Goal: Task Accomplishment & Management: Use online tool/utility

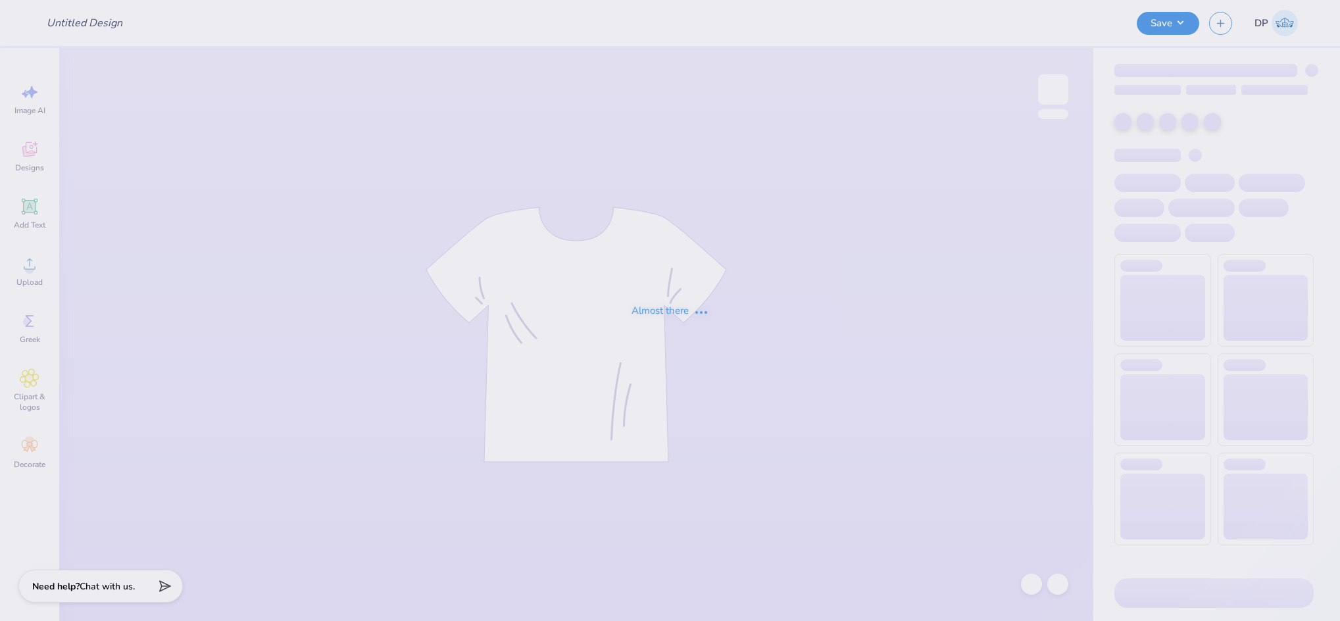
type input "Pike hoco"
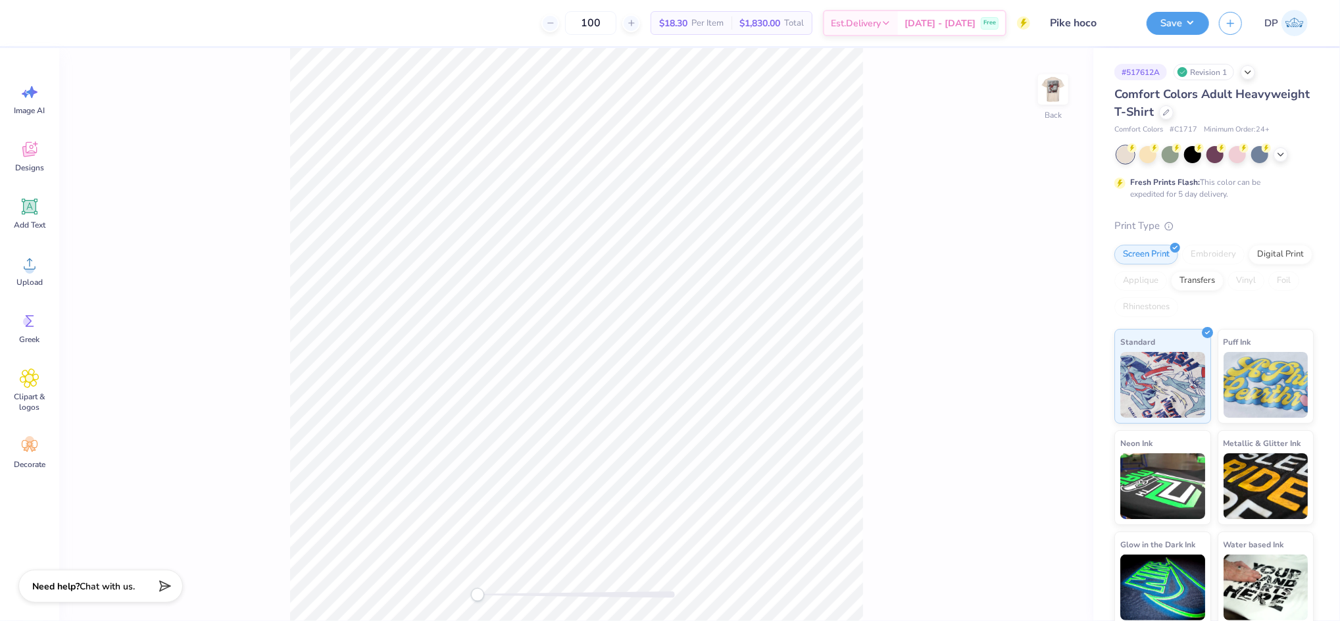
click at [1051, 86] on img at bounding box center [1053, 89] width 26 height 26
click at [34, 255] on icon at bounding box center [30, 264] width 20 height 20
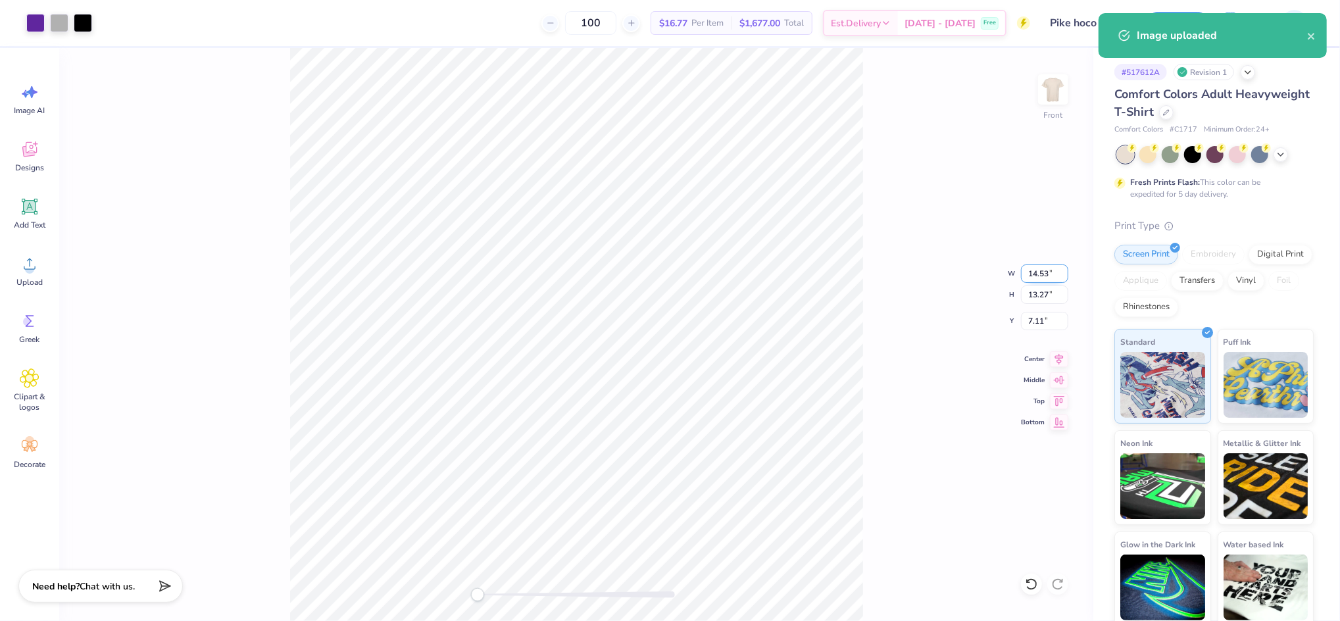
click at [1032, 270] on input "14.53" at bounding box center [1044, 273] width 47 height 18
type input "12.00"
type input "10.96"
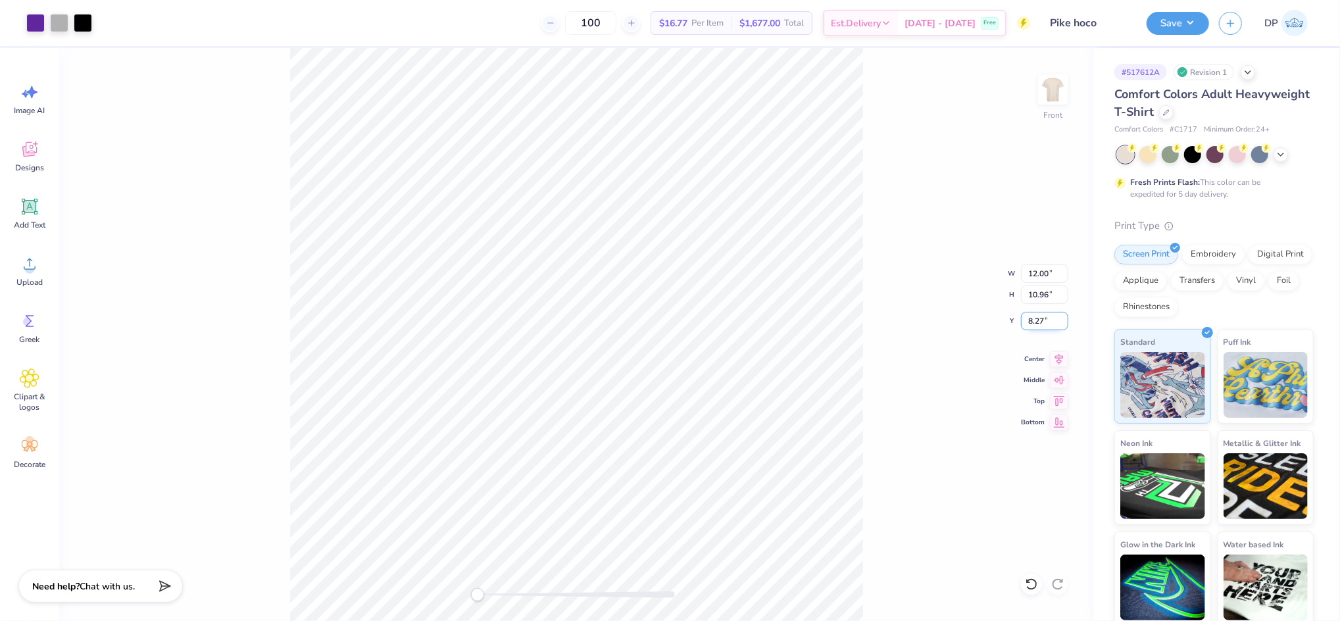
click at [1039, 319] on input "8.27" at bounding box center [1044, 321] width 47 height 18
type input "3"
click at [941, 232] on div "Front W 12.00 12.00 " H 10.96 10.96 " Y 3 3 " Center Middle Top Bottom" at bounding box center [576, 334] width 1034 height 573
click at [1038, 272] on input "12.00" at bounding box center [1044, 273] width 47 height 18
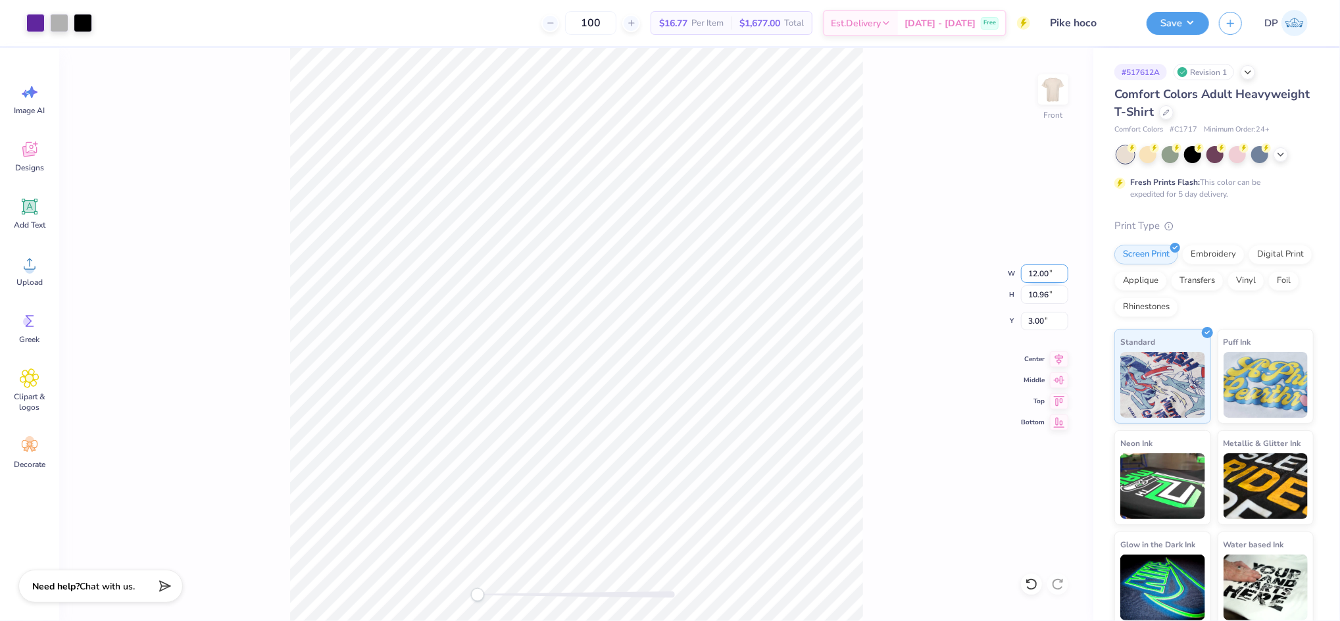
click at [1038, 272] on input "12.00" at bounding box center [1044, 273] width 47 height 18
click at [1039, 272] on input "12.00" at bounding box center [1044, 273] width 47 height 18
click at [1044, 270] on input "12.00" at bounding box center [1044, 273] width 47 height 18
click at [1045, 270] on input "12.00" at bounding box center [1044, 273] width 47 height 18
type input "12.50"
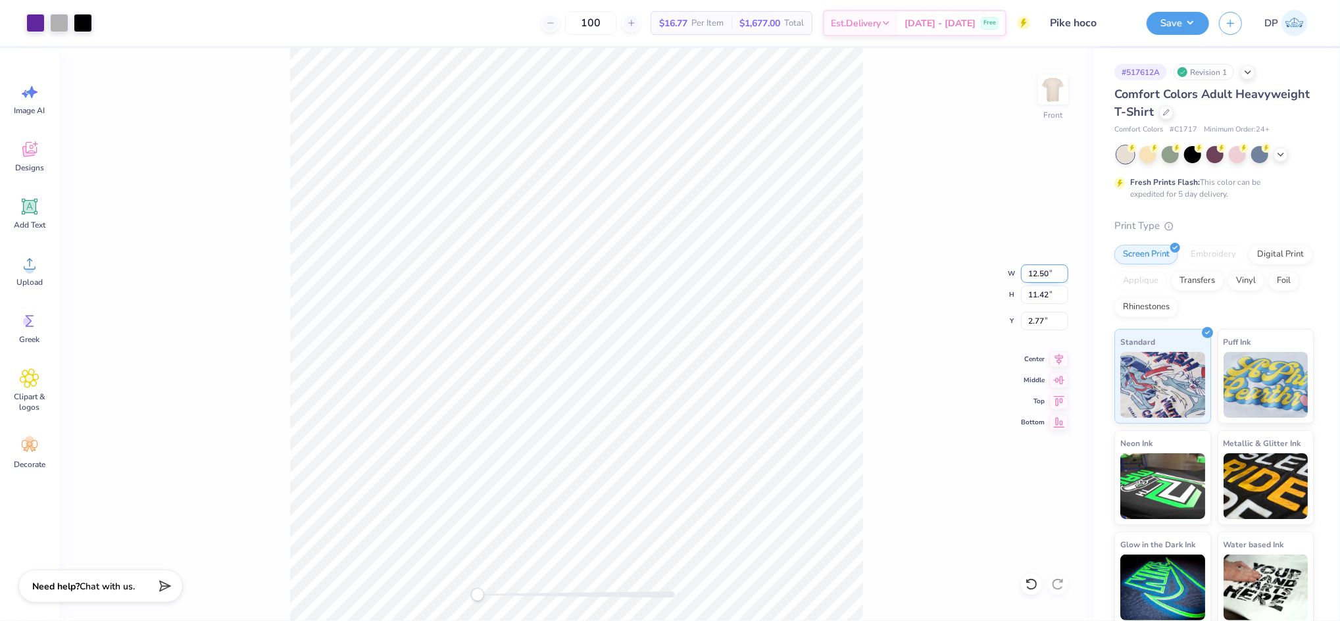
type input "11.42"
type input "2.77"
click at [906, 221] on div "Front W 12.50 12.50 " H 11.42 11.42 " Y 2.77 2.77 " Center Middle Top Bottom" at bounding box center [576, 334] width 1034 height 573
click at [589, 351] on div "Front" at bounding box center [576, 334] width 1034 height 573
click at [1034, 323] on input "2.77" at bounding box center [1044, 321] width 47 height 18
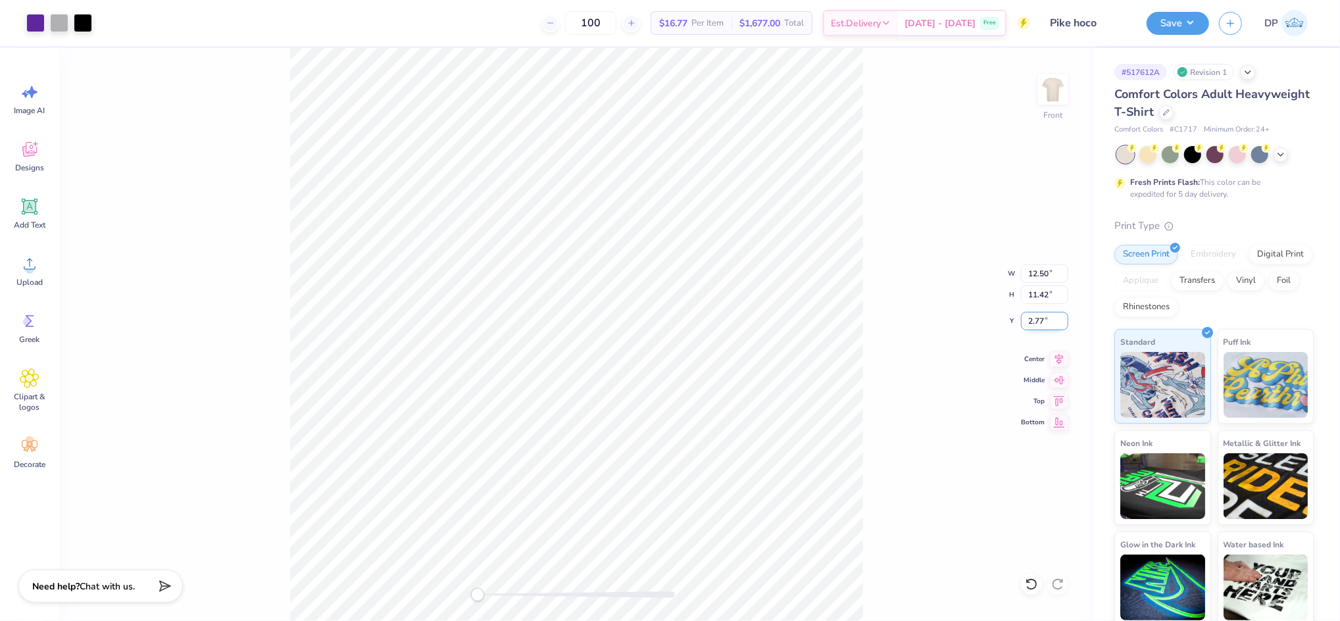
click at [1034, 322] on input "2.77" at bounding box center [1044, 321] width 47 height 18
type input "3"
click at [931, 234] on div "Front W 12.50 12.50 " H 11.42 11.42 " Y 3 3 " Center Middle Top Bottom" at bounding box center [576, 334] width 1034 height 573
click at [1059, 103] on img at bounding box center [1053, 89] width 53 height 53
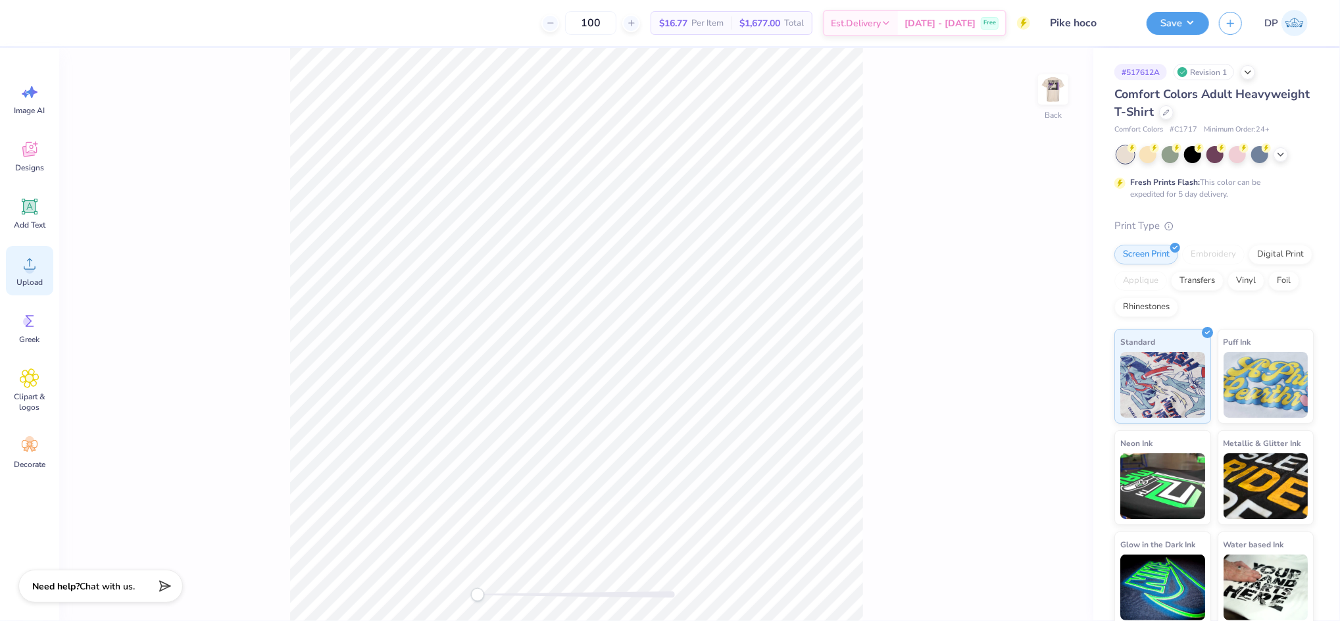
click at [28, 270] on circle at bounding box center [29, 268] width 9 height 9
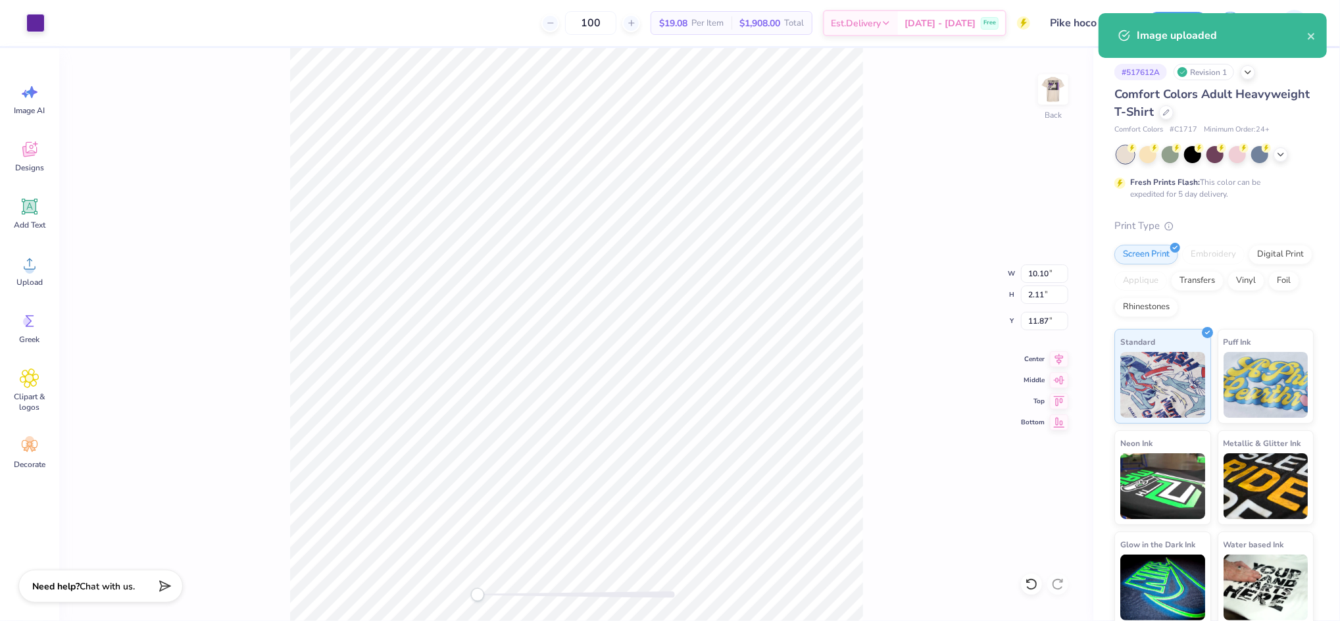
type input "10.10"
type input "2.11"
type input "11.87"
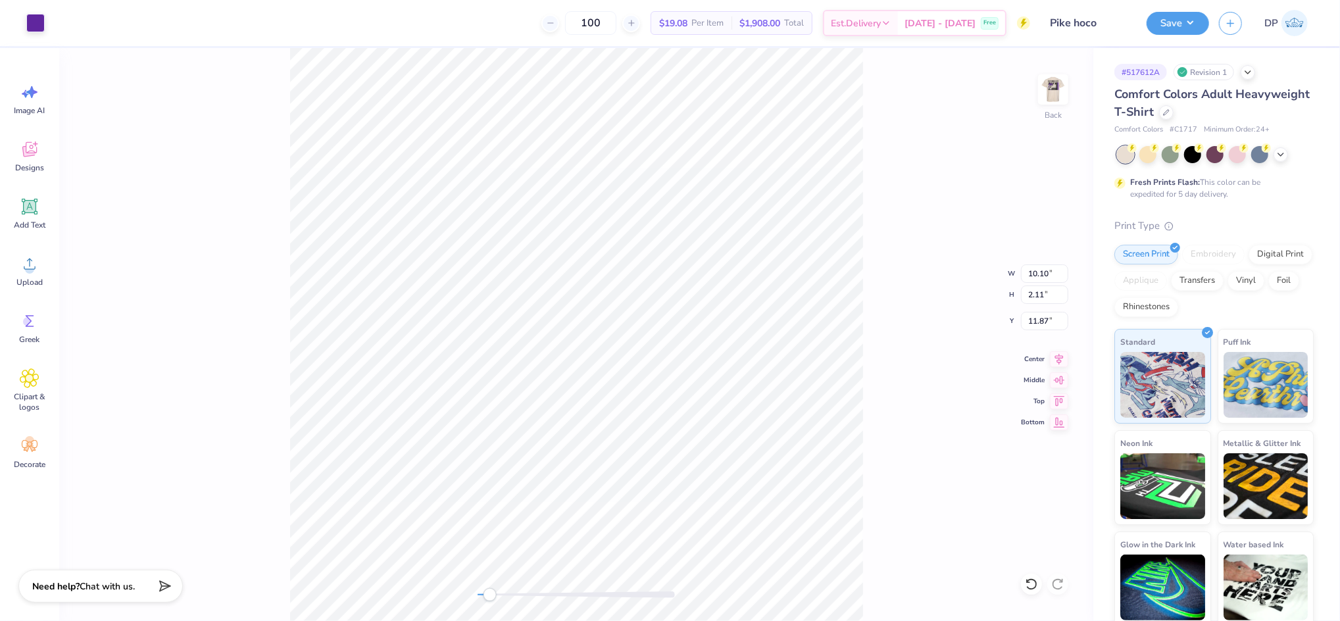
drag, startPoint x: 483, startPoint y: 597, endPoint x: 490, endPoint y: 597, distance: 7.3
click at [490, 597] on div "Accessibility label" at bounding box center [490, 594] width 13 height 13
click at [36, 209] on icon at bounding box center [30, 207] width 16 height 16
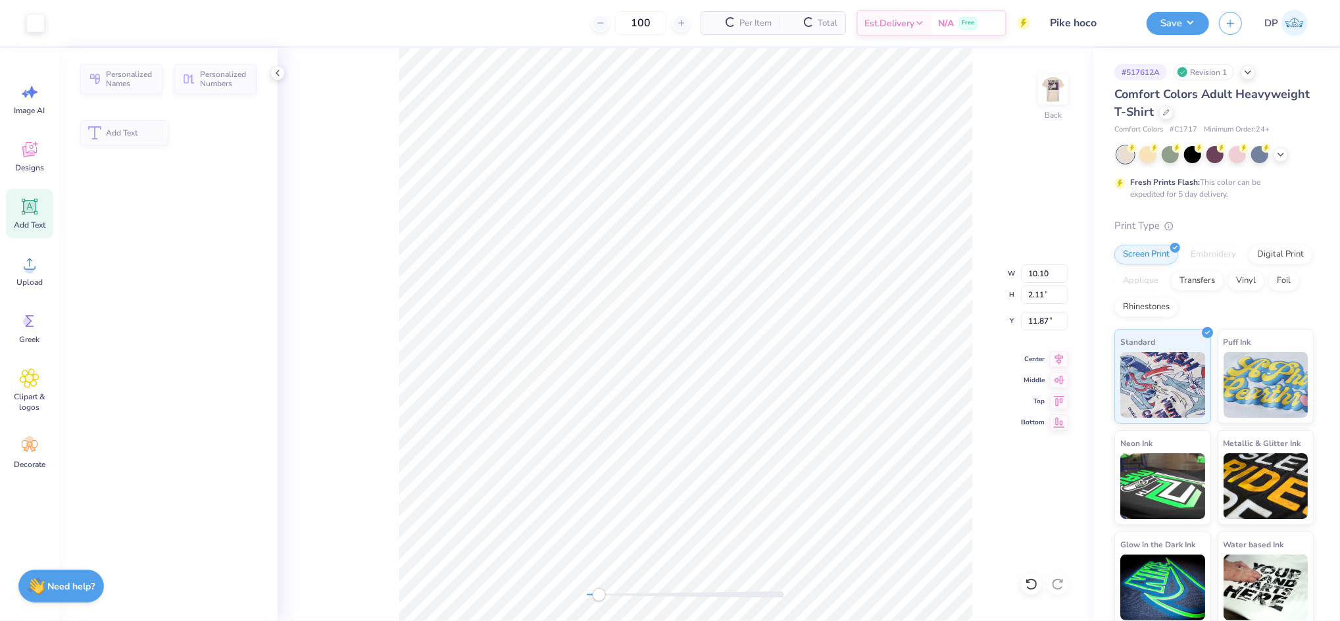
type input "5.59"
type input "1.62"
type input "11.69"
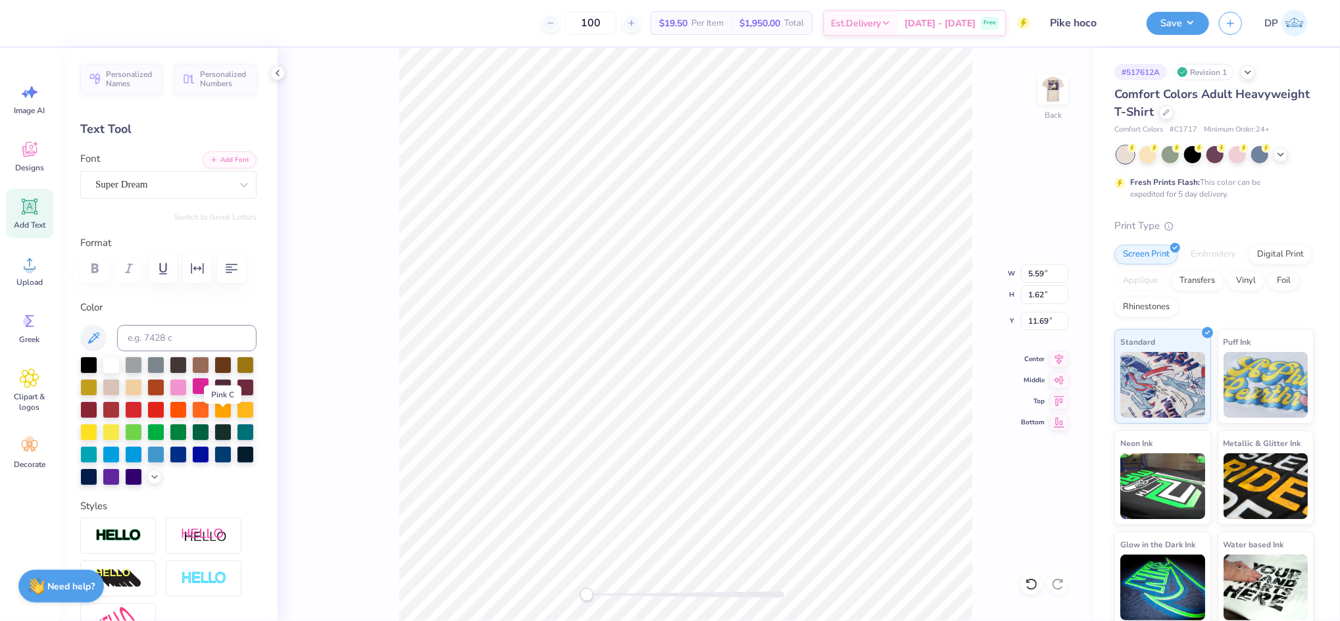
click at [209, 395] on div at bounding box center [200, 386] width 17 height 17
type input "3.09"
type input "0.89"
type input "9.12"
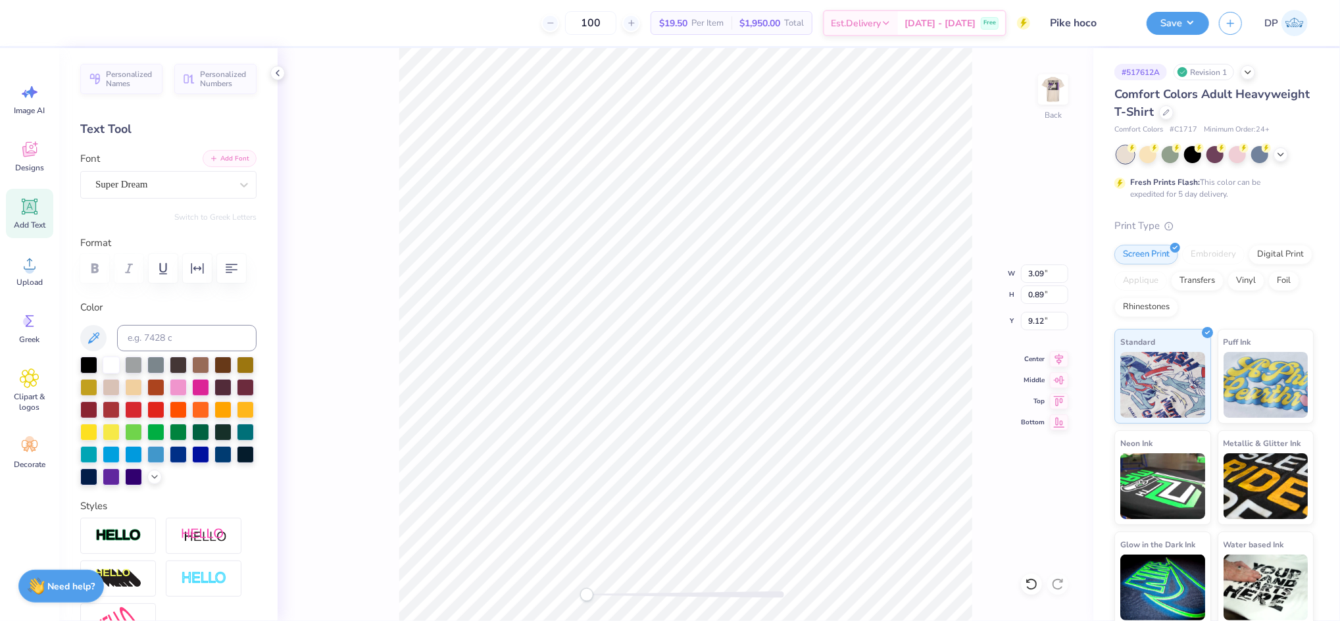
type textarea "Dream big Wildcats"
click at [206, 156] on button "Add Font" at bounding box center [230, 158] width 54 height 17
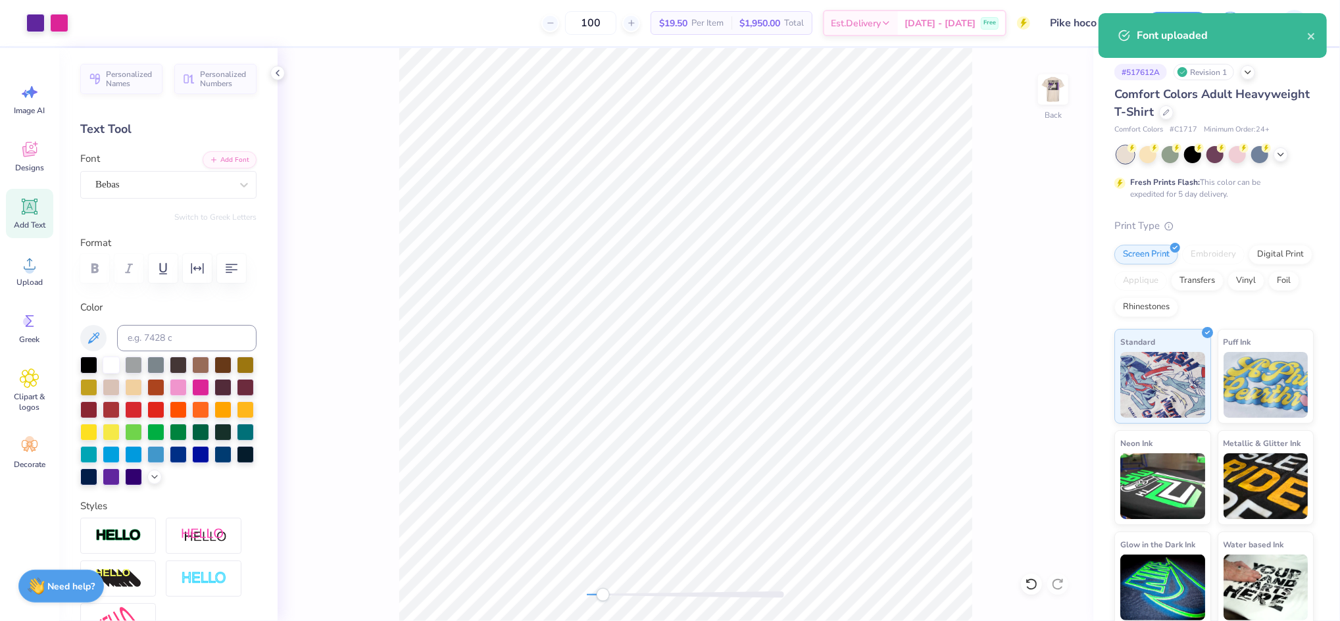
drag, startPoint x: 585, startPoint y: 595, endPoint x: 605, endPoint y: 595, distance: 19.7
click at [605, 595] on div "Accessibility label" at bounding box center [603, 594] width 13 height 13
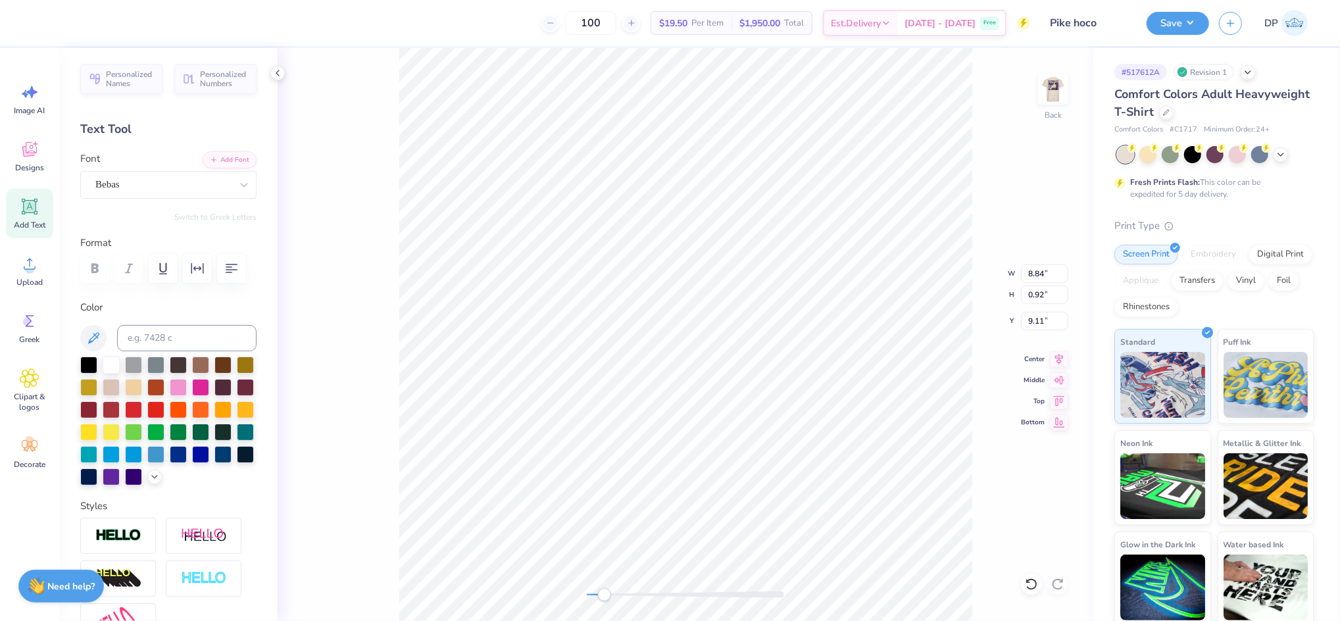
type input "10.66"
type input "1.11"
type input "4.57"
drag, startPoint x: 602, startPoint y: 597, endPoint x: 618, endPoint y: 599, distance: 15.9
click at [618, 599] on div "Accessibility label" at bounding box center [617, 594] width 13 height 13
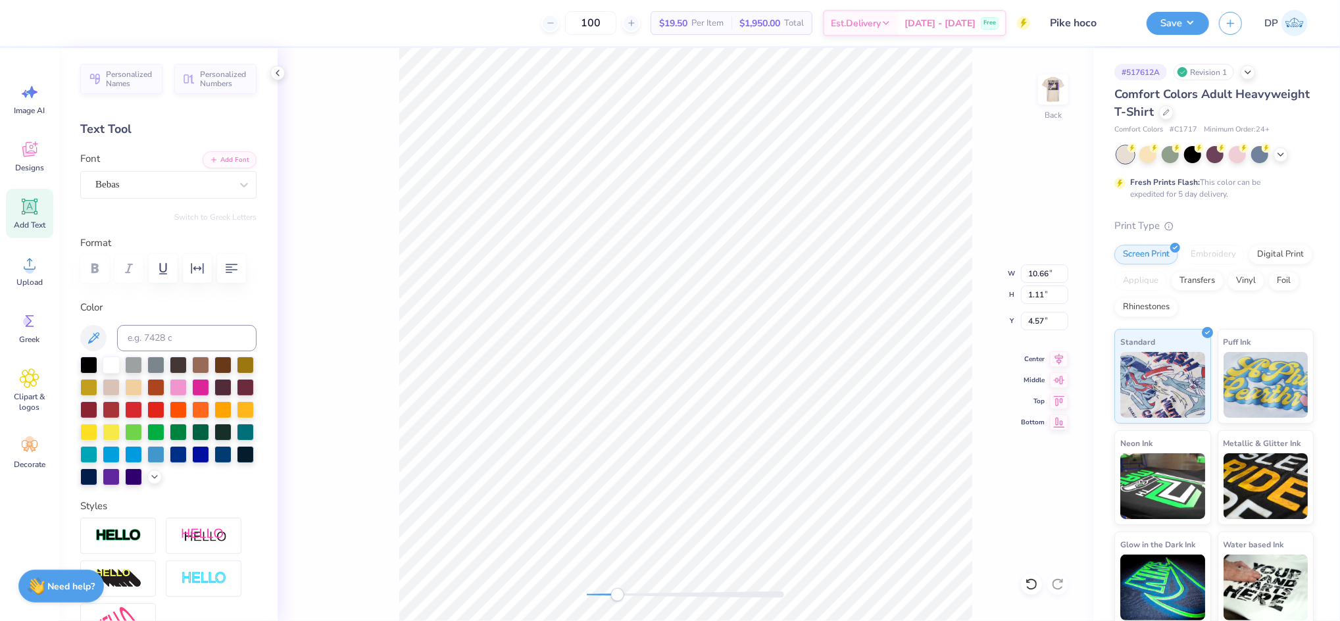
type input "10.10"
type input "1.05"
type input "4.63"
click at [201, 270] on icon "button" at bounding box center [197, 269] width 16 height 16
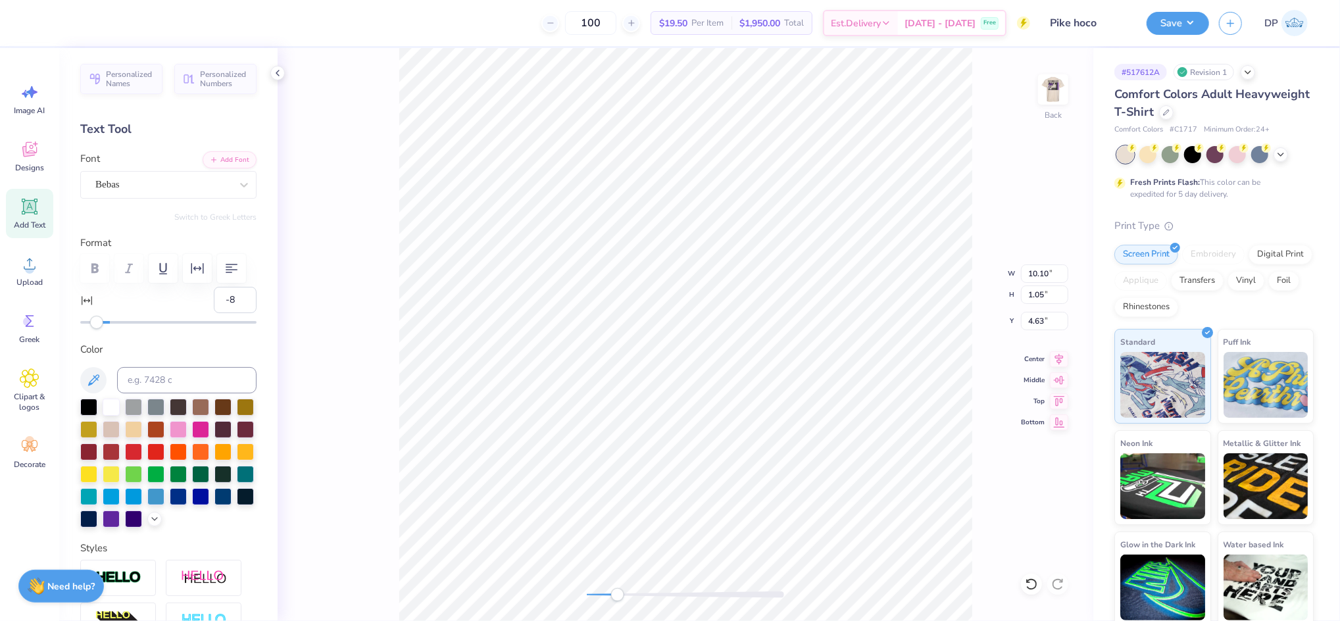
type input "-9"
drag, startPoint x: 104, startPoint y: 361, endPoint x: 95, endPoint y: 361, distance: 8.6
click at [95, 329] on div "Accessibility label" at bounding box center [95, 322] width 13 height 13
type input "8.93"
type input "1.19"
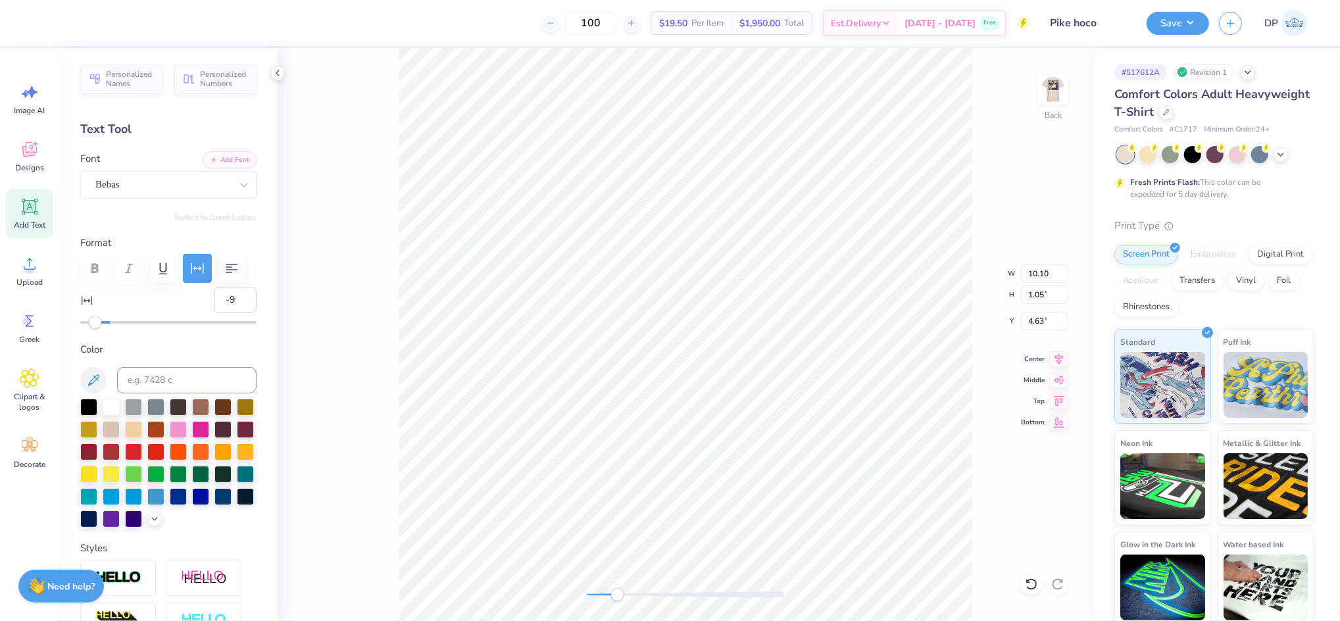
type input "4.43"
type input "-4"
click at [101, 329] on div "Accessibility label" at bounding box center [101, 322] width 13 height 13
type input "9.57"
type input "1.10"
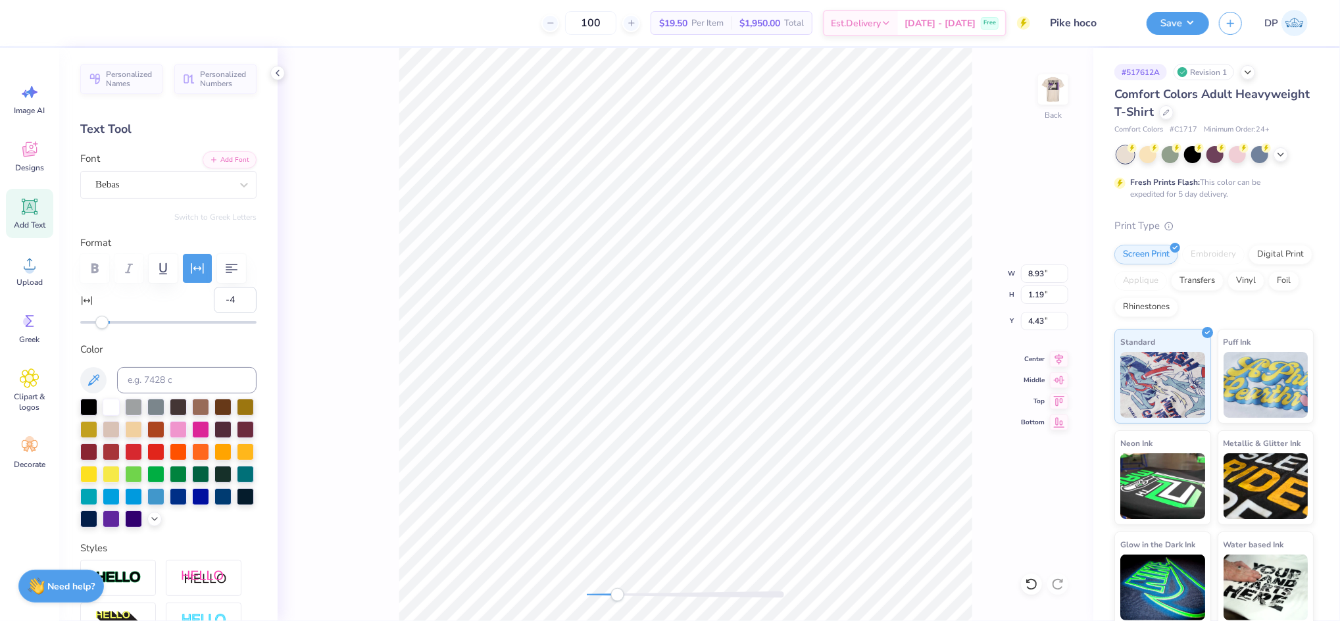
type input "4.66"
click at [1035, 587] on icon at bounding box center [1031, 584] width 11 height 12
type input "9.78"
type input "1.13"
type input "4.64"
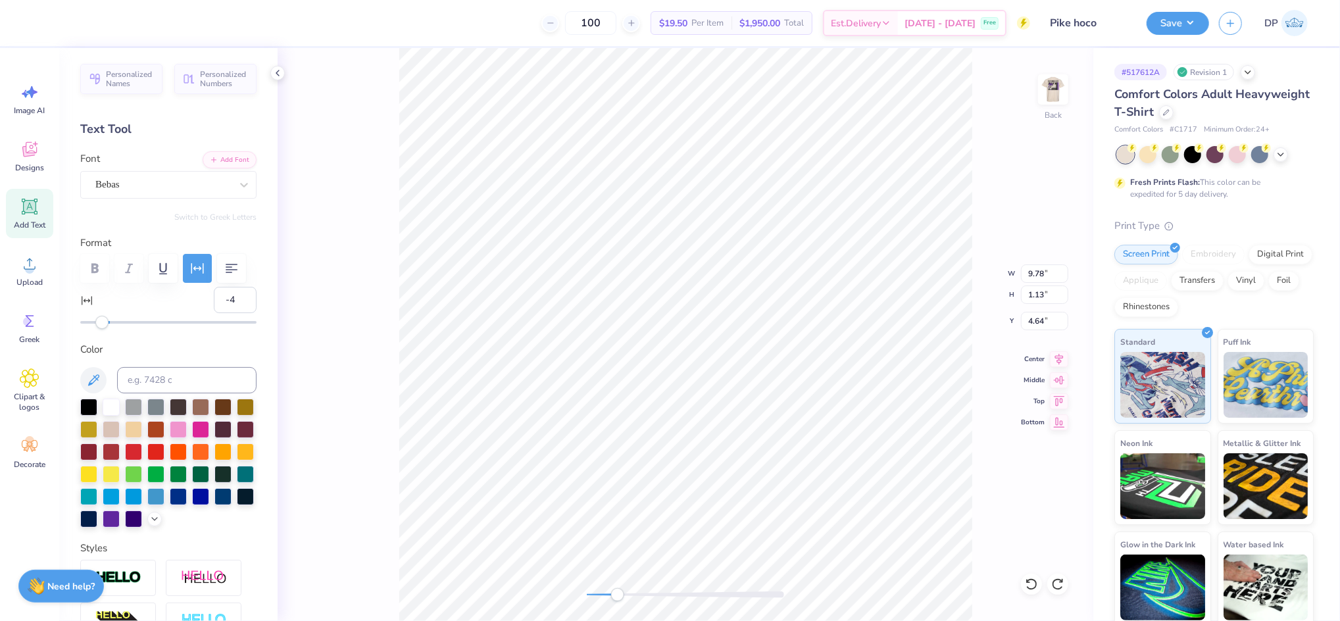
type input "9.57"
type input "1.10"
type input "4.66"
drag, startPoint x: 617, startPoint y: 596, endPoint x: 629, endPoint y: 598, distance: 12.0
click at [629, 598] on div "Accessibility label" at bounding box center [628, 594] width 13 height 13
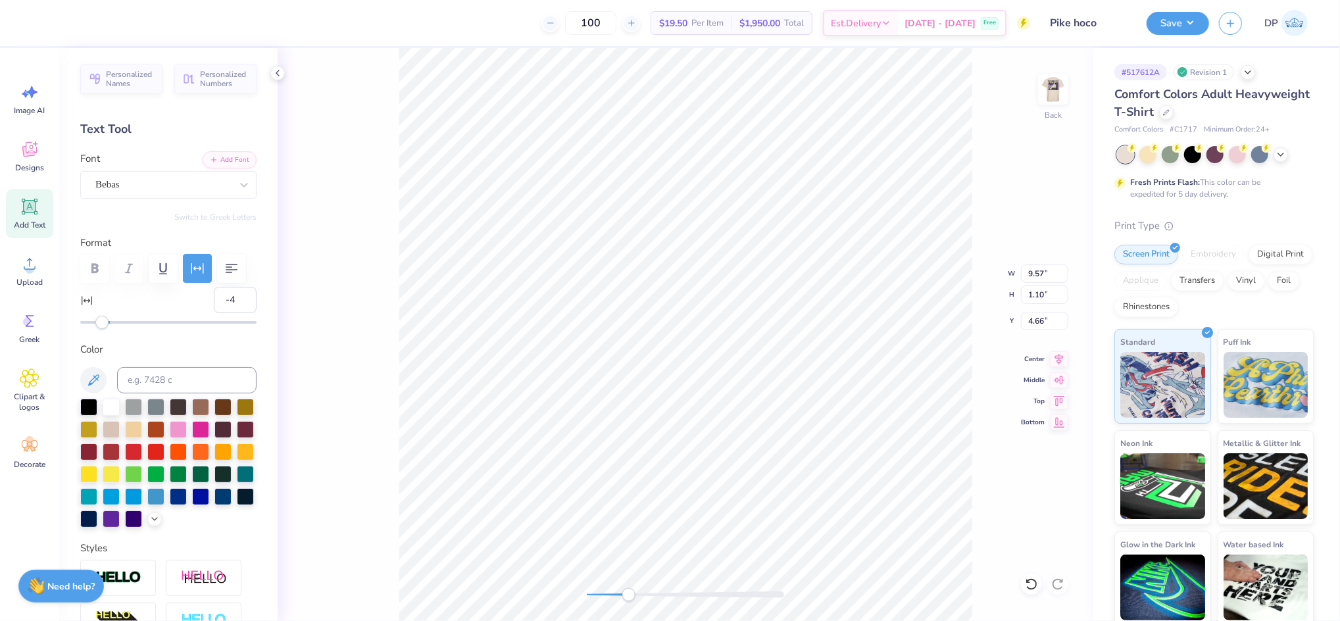
type input "9.59"
type input "4.57"
type input "-6"
click at [99, 329] on div "Accessibility label" at bounding box center [99, 322] width 13 height 13
type input "9.58"
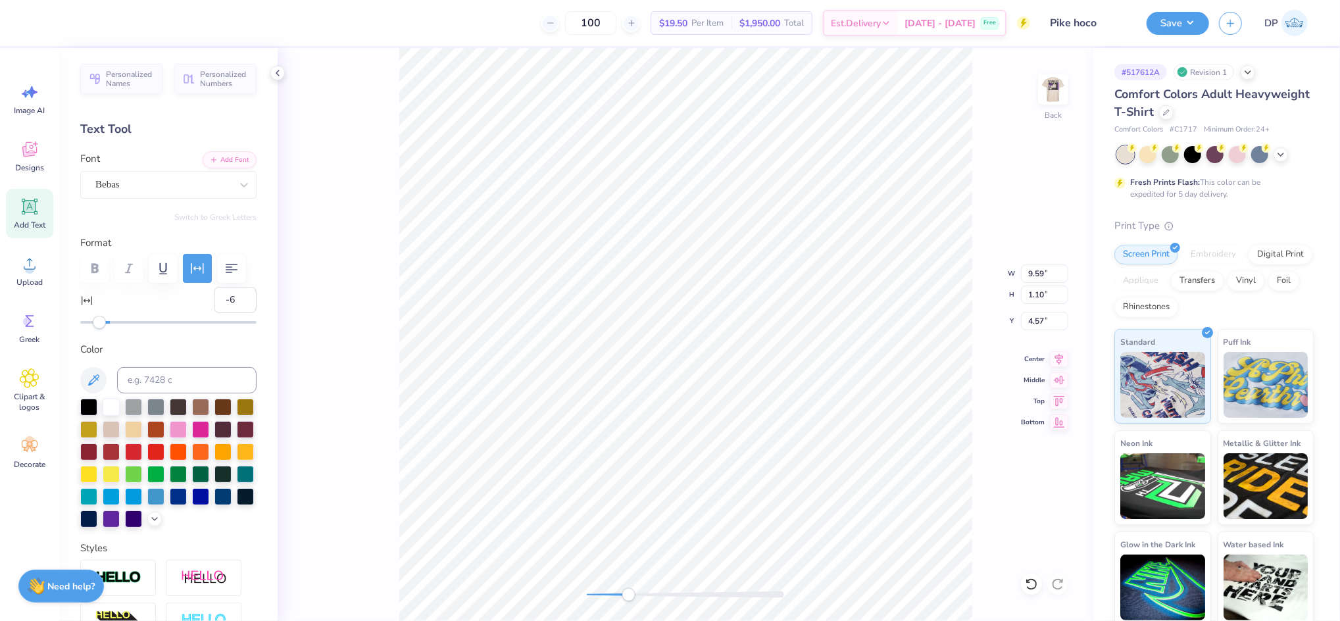
type input "1.17"
type input "6.03"
type input "0.73"
type input "8.29"
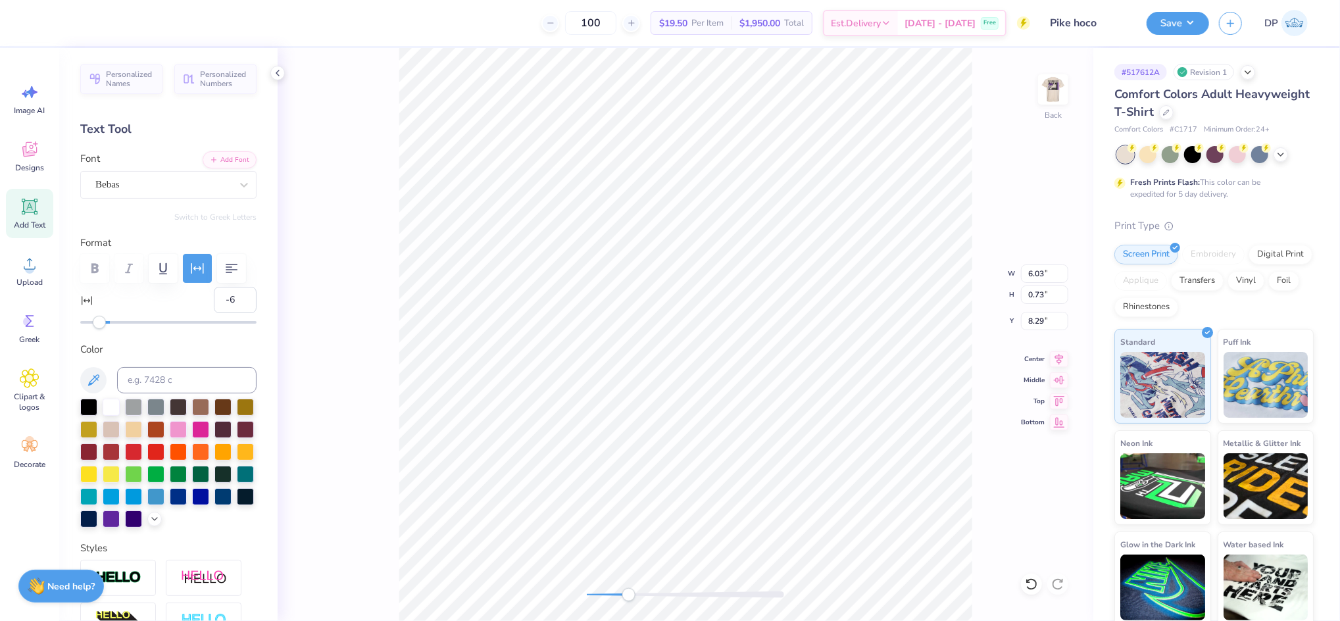
type textarea "D"
paste textarea "HOMECOMING 2025"
type textarea "HOMECOMING 2025"
drag, startPoint x: 222, startPoint y: 335, endPoint x: 200, endPoint y: 331, distance: 22.7
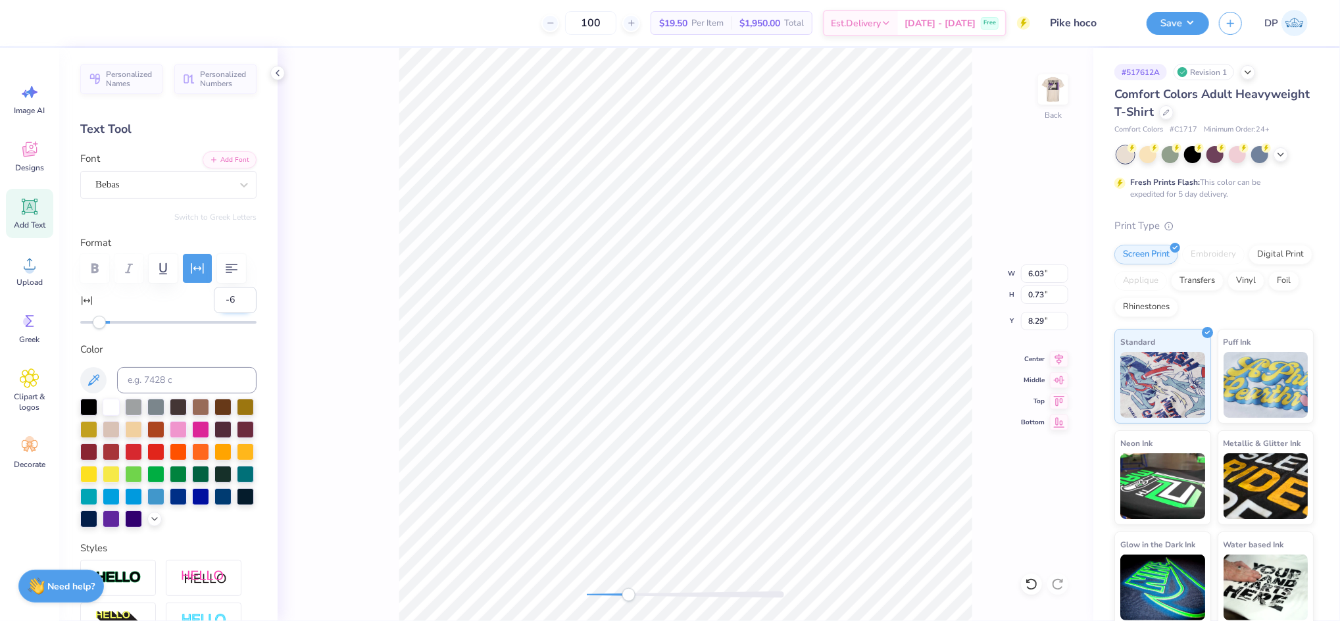
click at [214, 313] on input "-6" at bounding box center [235, 300] width 43 height 26
type input "0"
type textarea "HOMECOMING 2025"
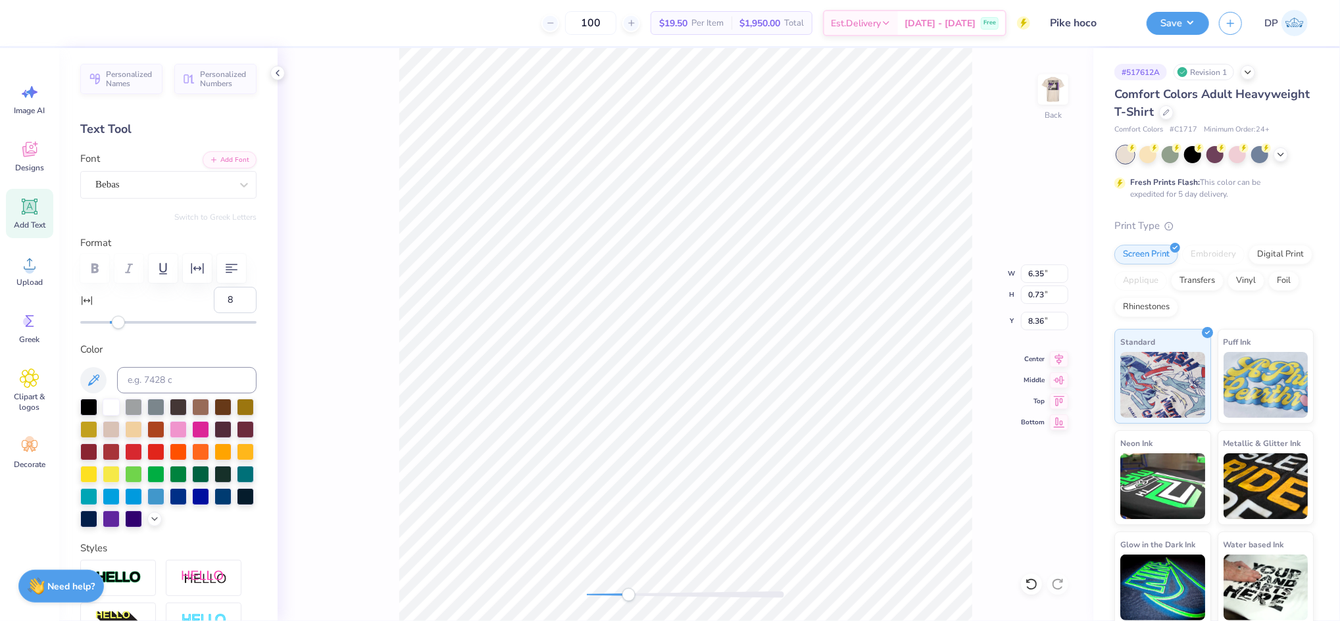
type input "9"
drag, startPoint x: 106, startPoint y: 359, endPoint x: 120, endPoint y: 358, distance: 13.9
click at [120, 329] on div "Accessibility label" at bounding box center [119, 322] width 13 height 13
type input "10"
click at [121, 329] on div "Accessibility label" at bounding box center [120, 322] width 13 height 13
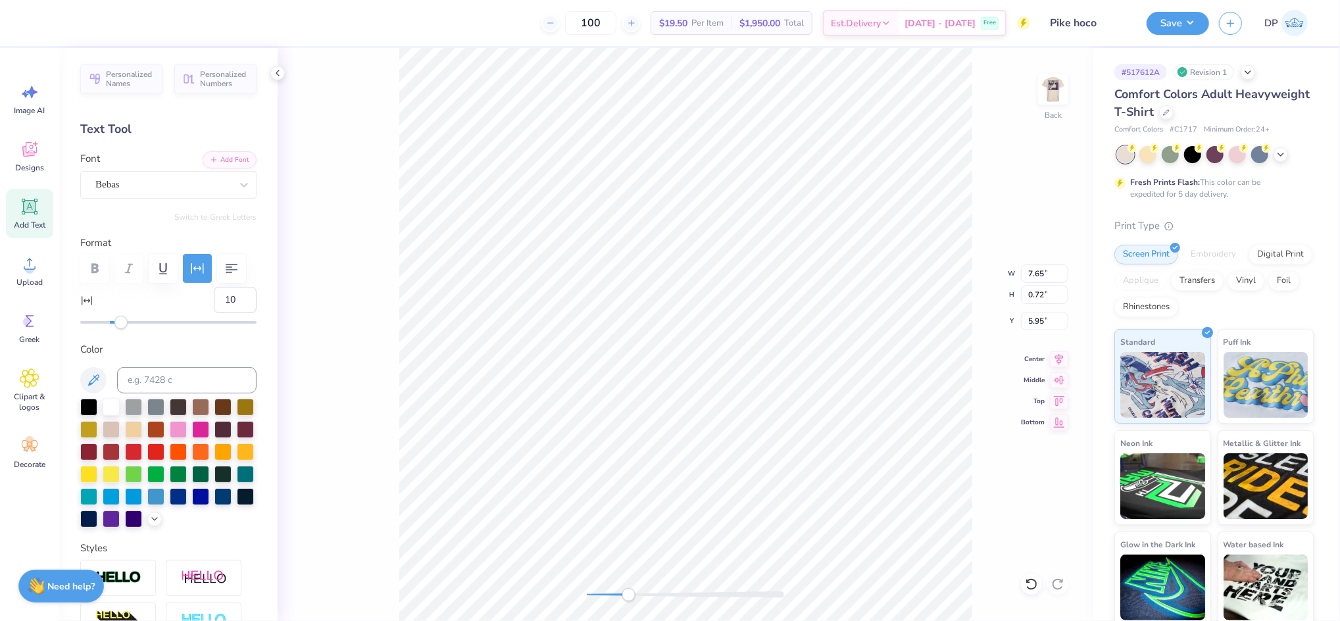
type input "7.65"
type input "0.72"
type input "5.95"
click at [593, 605] on div "Back W 7.65 7.65 " H 0.72 0.72 " Y 5.95 5.95 " Center Middle Top Bottom" at bounding box center [686, 334] width 816 height 573
type input "9.58"
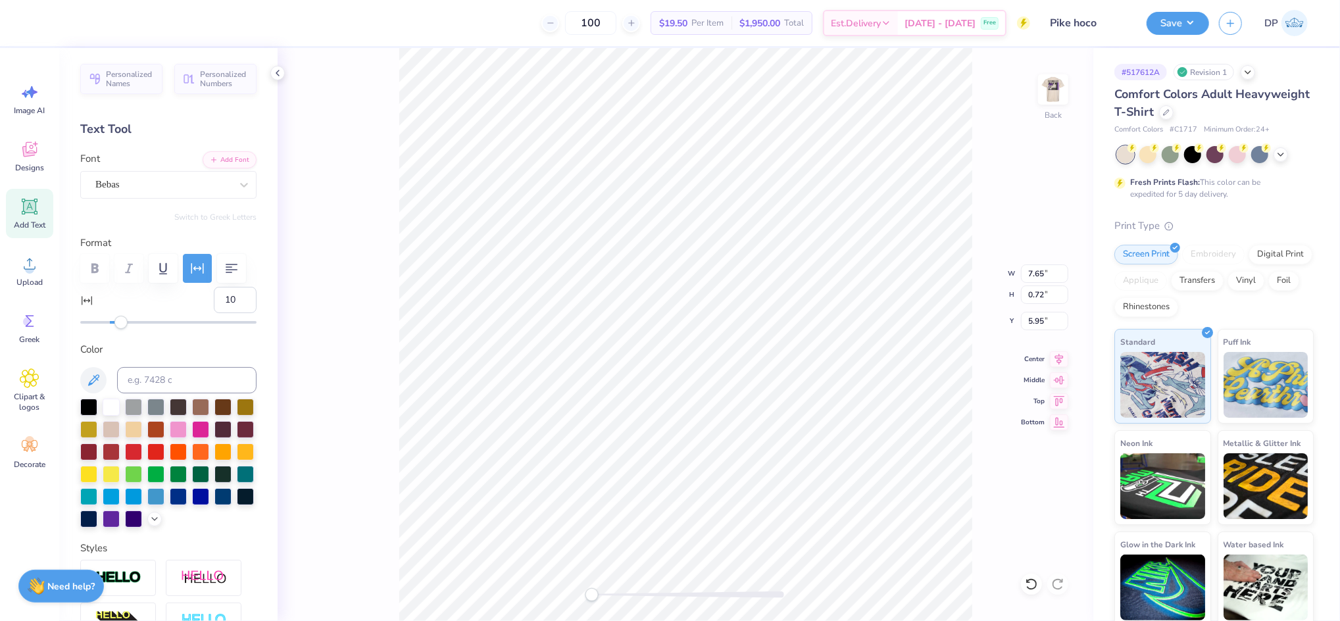
type input "2.10"
type input "4.57"
click at [1030, 582] on icon at bounding box center [1031, 584] width 13 height 13
click at [739, 499] on li "Ungroup" at bounding box center [767, 500] width 103 height 26
click at [666, 460] on li "Group" at bounding box center [681, 464] width 103 height 26
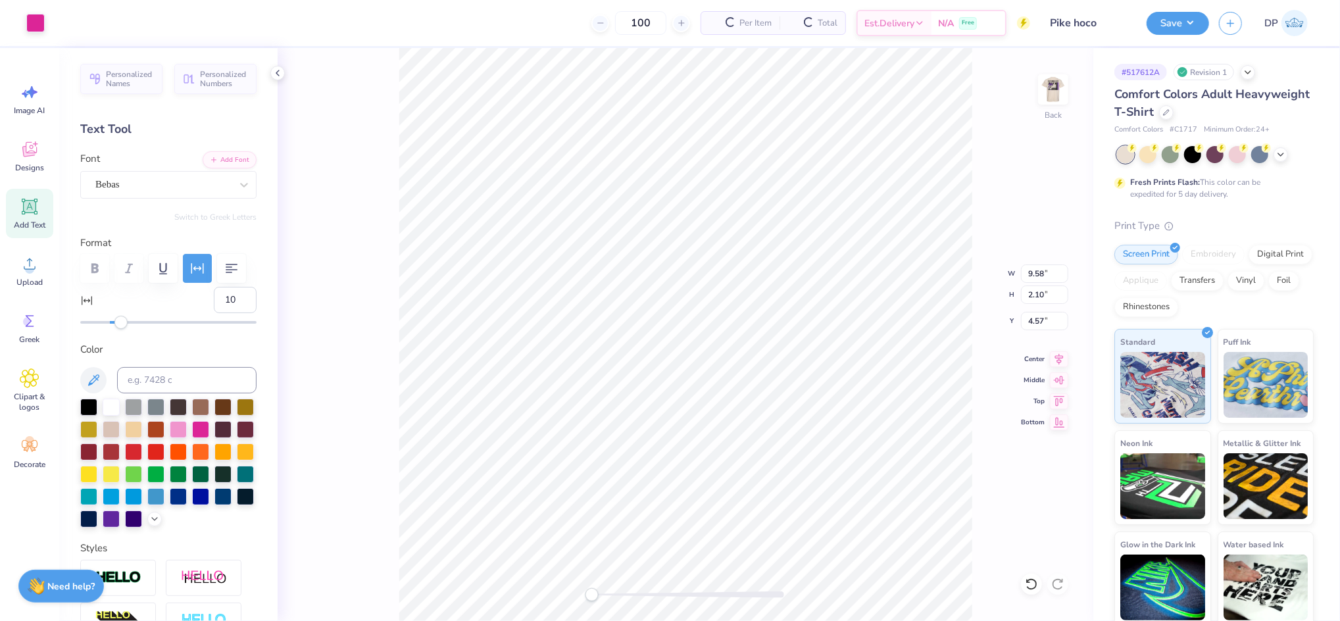
type input "9.58"
type input "2.10"
click at [65, 24] on div at bounding box center [59, 21] width 18 height 18
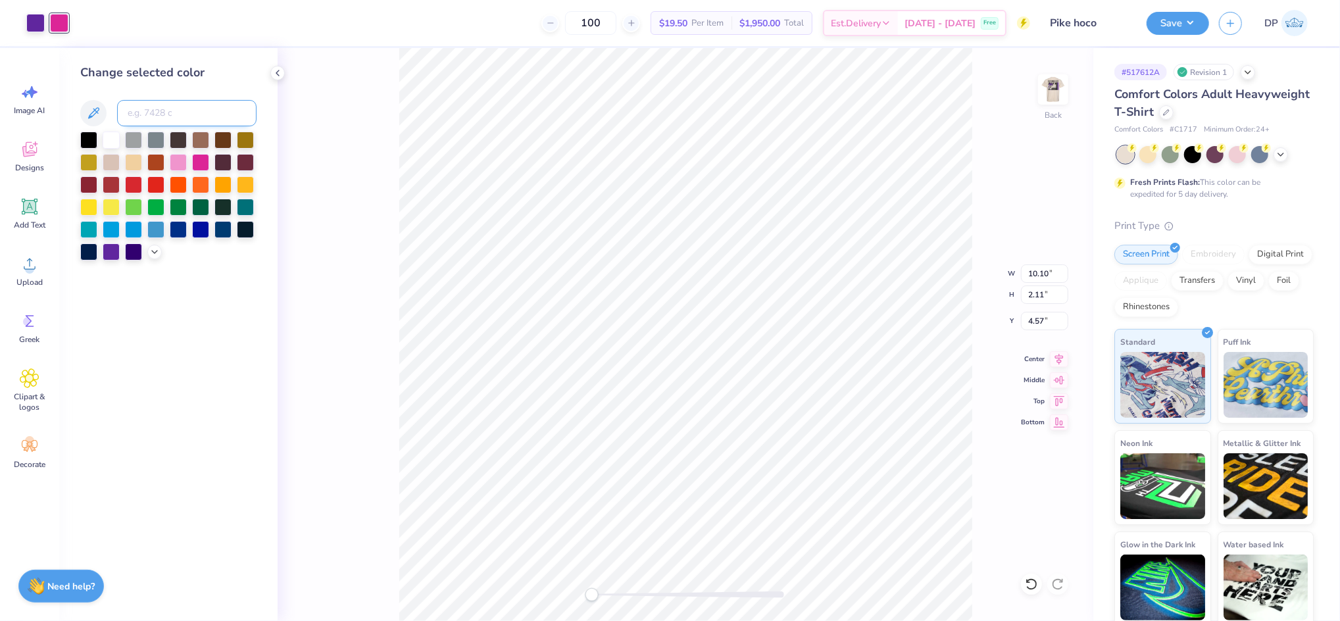
click at [153, 109] on input at bounding box center [186, 113] width 139 height 26
type input "267"
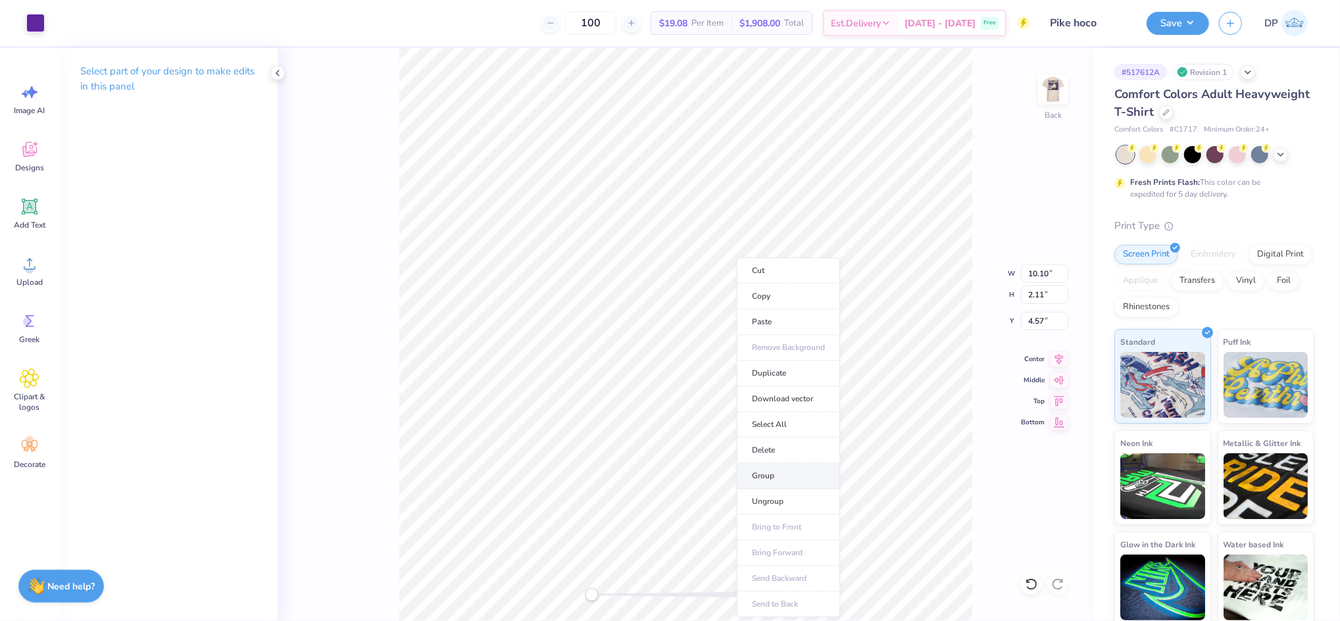
click at [770, 479] on li "Group" at bounding box center [788, 476] width 103 height 26
click at [1034, 268] on input "10.10" at bounding box center [1044, 273] width 47 height 18
type input "3.75"
type input "0.78"
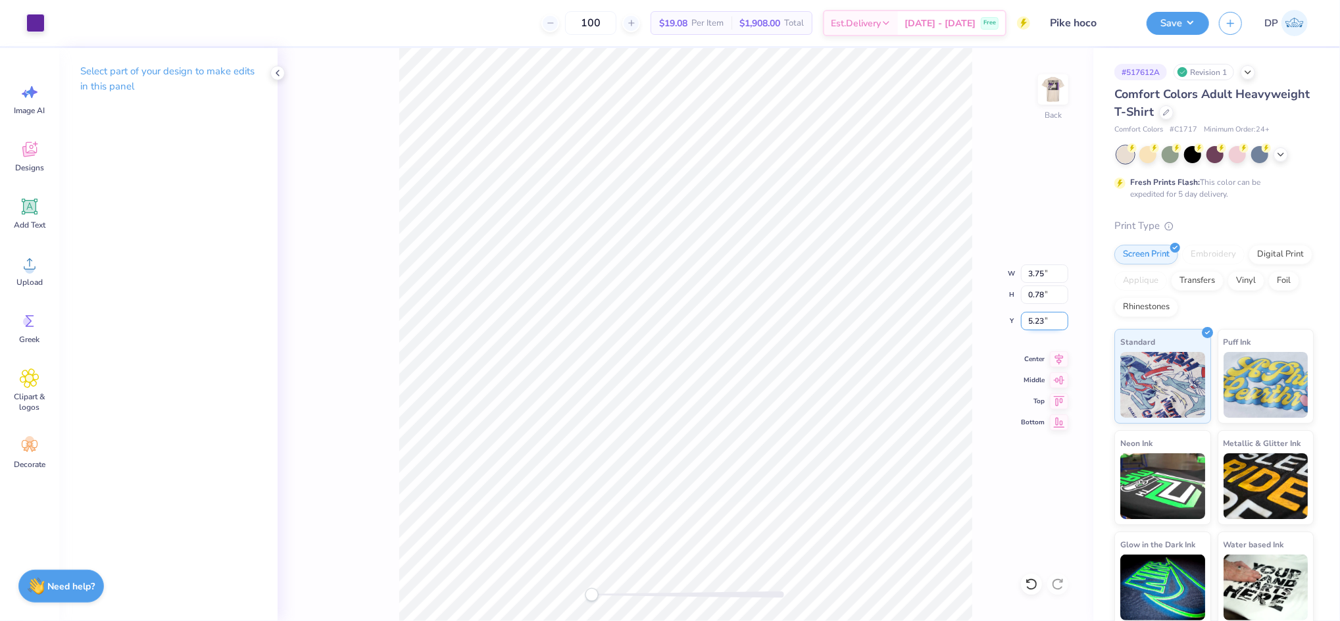
click at [1028, 320] on input "5.23" at bounding box center [1044, 321] width 47 height 18
type input "3"
click at [598, 597] on div "Accessibility label" at bounding box center [597, 594] width 13 height 13
click at [566, 604] on div "Back" at bounding box center [686, 334] width 816 height 573
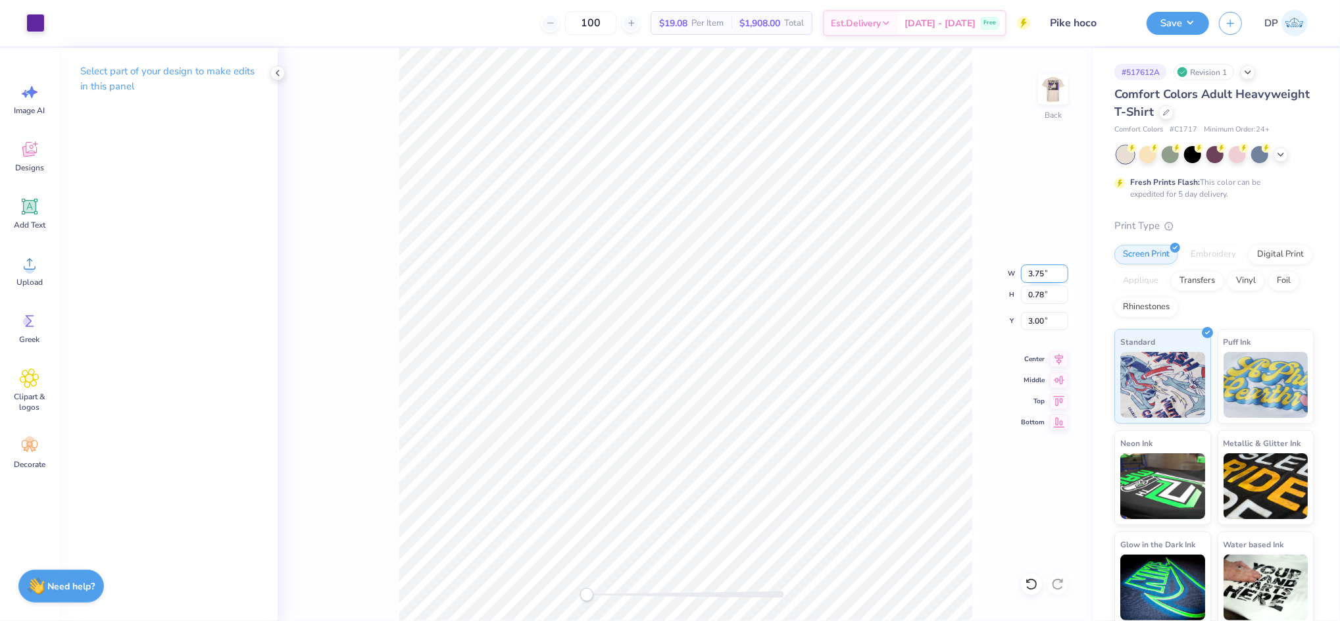
click at [1027, 272] on input "3.75" at bounding box center [1044, 273] width 47 height 18
click at [1054, 96] on img at bounding box center [1053, 89] width 53 height 53
click at [1172, 21] on button "Save" at bounding box center [1178, 21] width 62 height 23
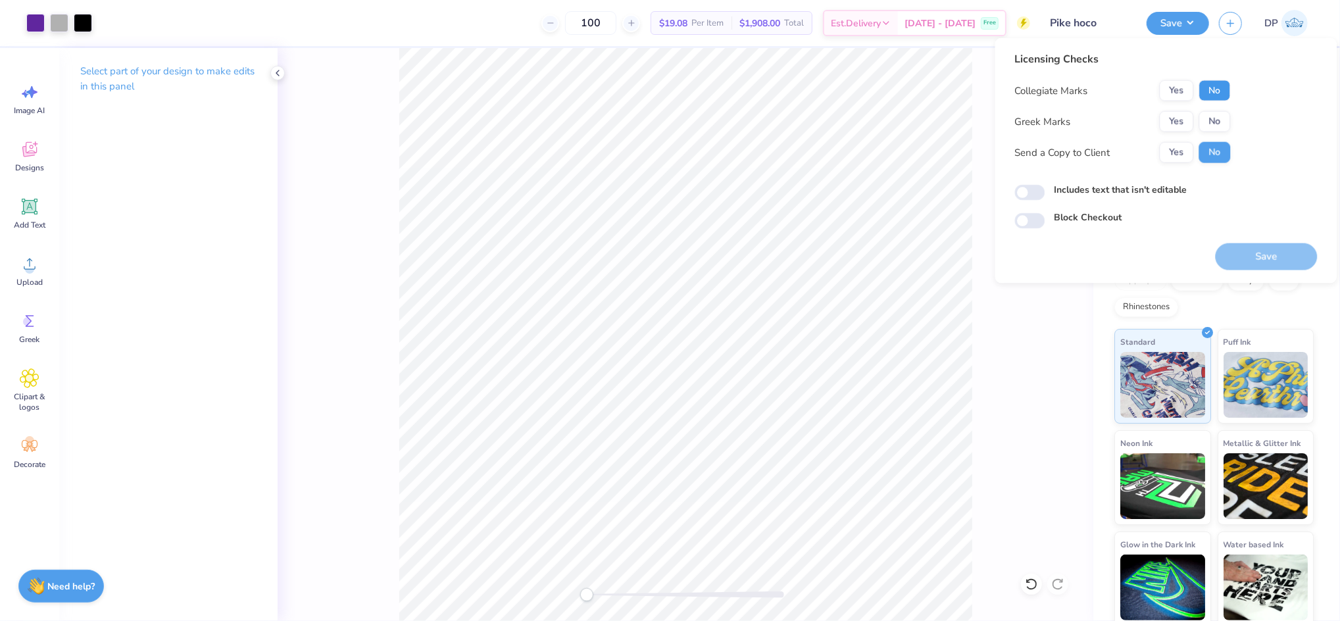
click at [1218, 87] on button "No" at bounding box center [1215, 90] width 32 height 21
click at [1179, 120] on button "Yes" at bounding box center [1177, 121] width 34 height 21
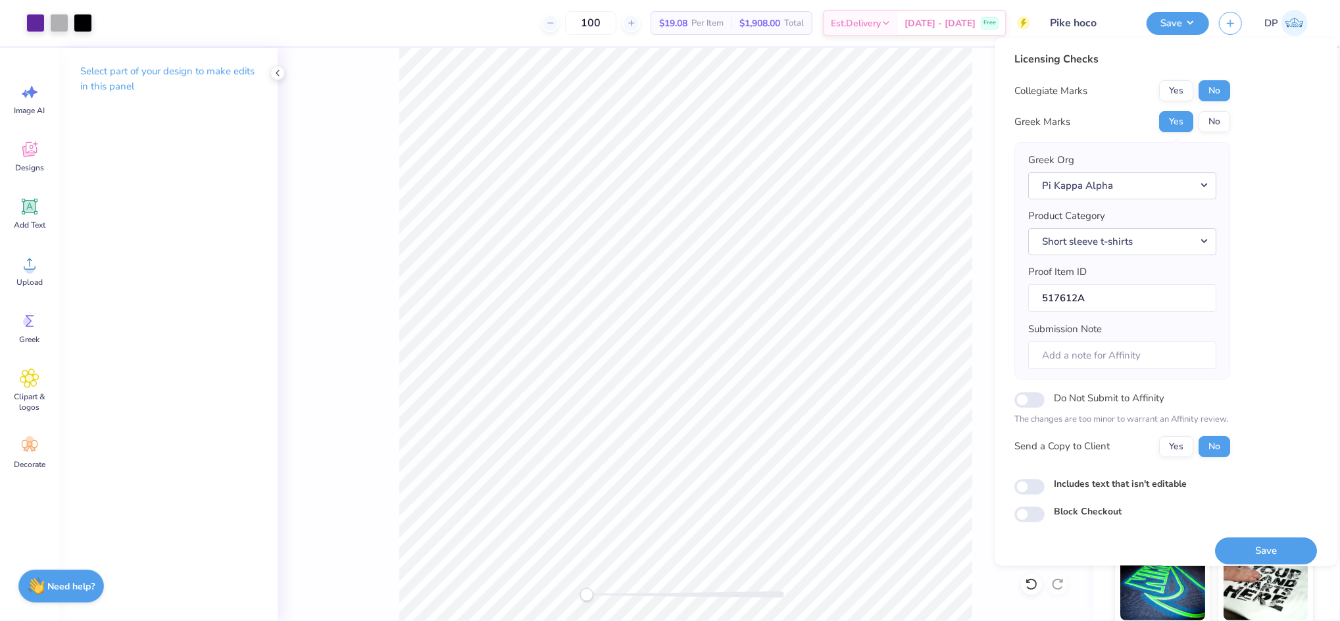
click at [1109, 482] on label "Includes text that isn't editable" at bounding box center [1121, 483] width 133 height 14
click at [1045, 482] on input "Includes text that isn't editable" at bounding box center [1030, 486] width 30 height 16
checkbox input "true"
click at [1171, 450] on button "Yes" at bounding box center [1177, 446] width 34 height 21
click at [1229, 541] on button "Save" at bounding box center [1267, 550] width 102 height 27
